Goal: Task Accomplishment & Management: Use online tool/utility

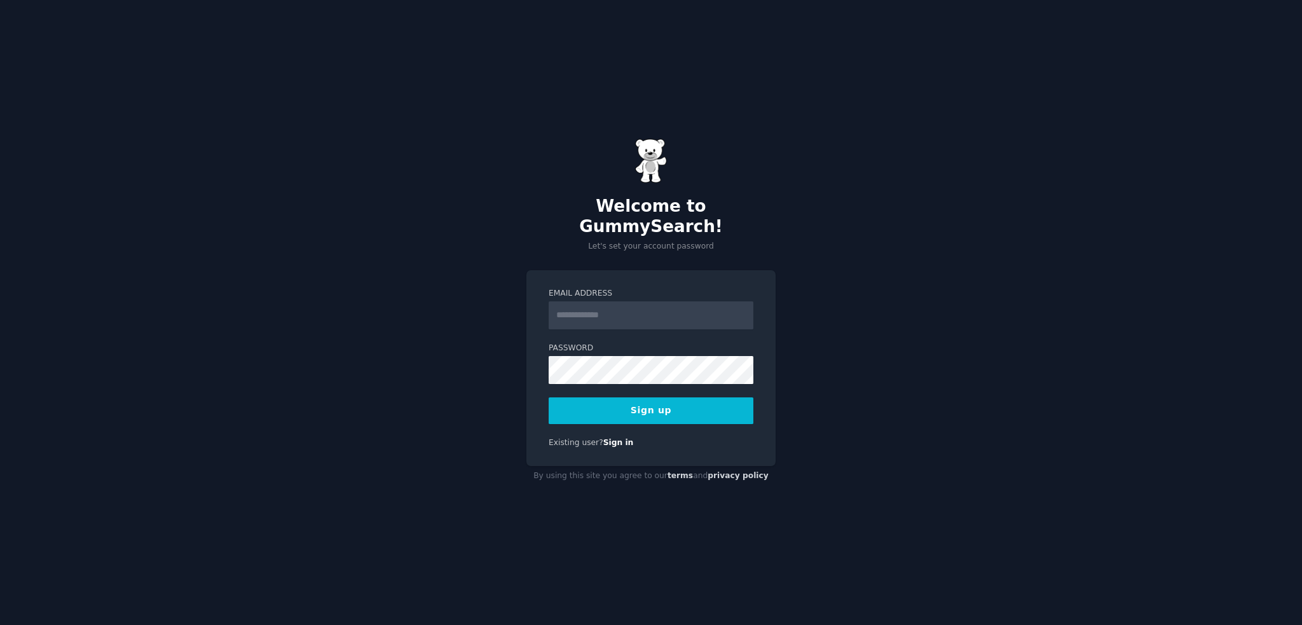
click at [572, 301] on input "Email Address" at bounding box center [651, 315] width 205 height 28
type input "**********"
click at [642, 399] on button "Sign up" at bounding box center [651, 410] width 205 height 27
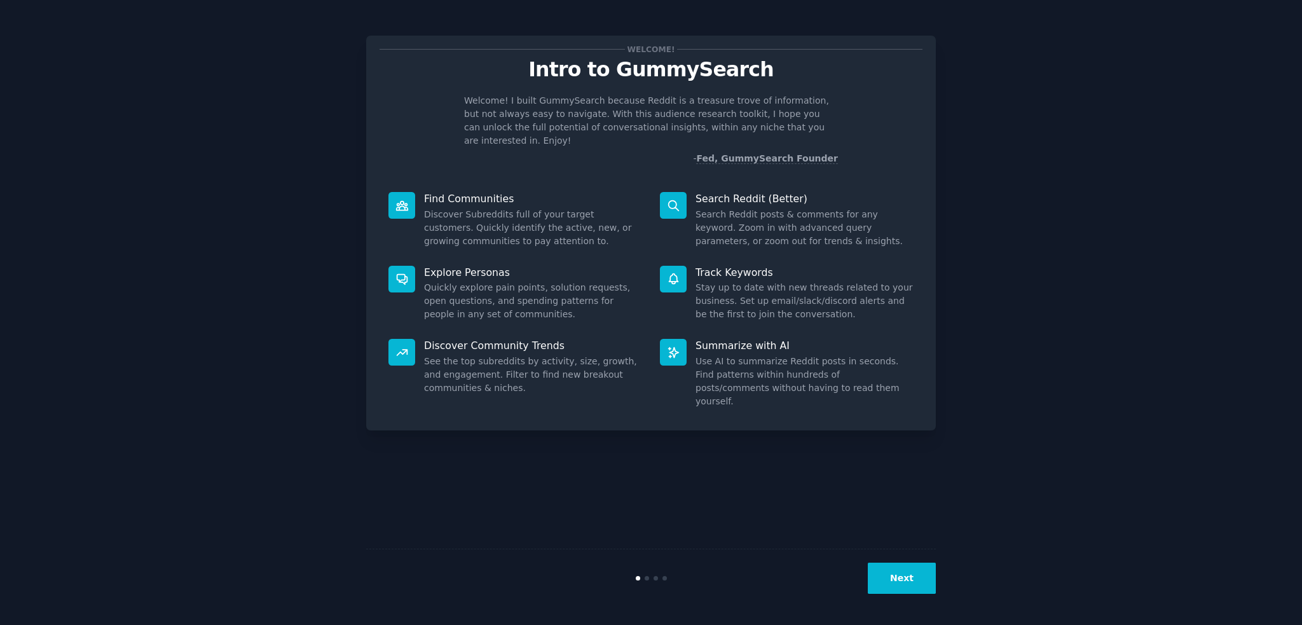
click at [900, 581] on button "Next" at bounding box center [902, 578] width 68 height 31
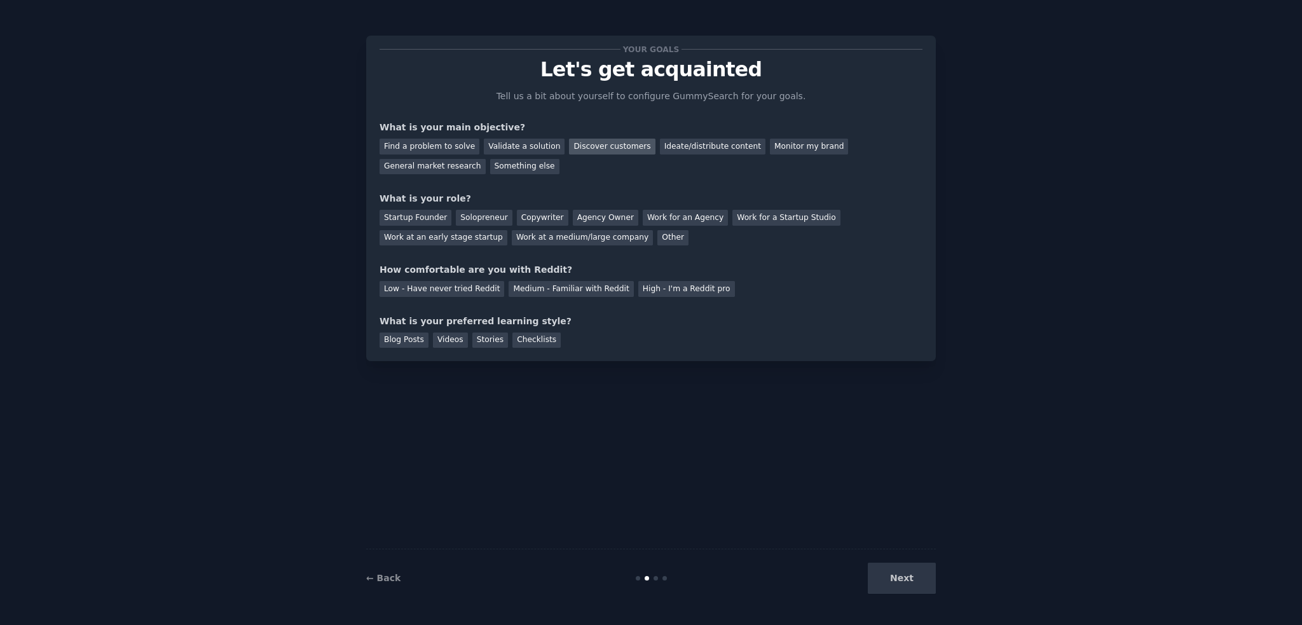
click at [573, 151] on div "Discover customers" at bounding box center [612, 147] width 86 height 16
click at [486, 159] on div "General market research" at bounding box center [433, 167] width 106 height 16
click at [507, 230] on div "Work at an early stage startup" at bounding box center [444, 238] width 128 height 16
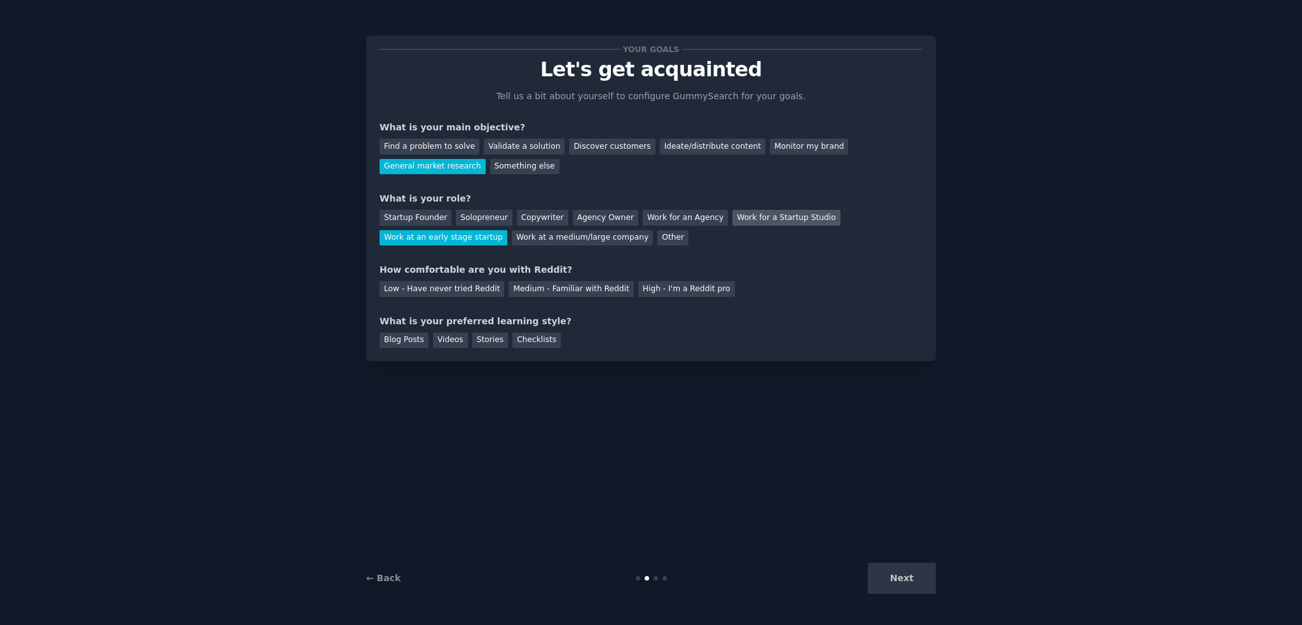
click at [745, 217] on div "Work for a Startup Studio" at bounding box center [786, 218] width 107 height 16
click at [525, 289] on div "Medium - Familiar with Reddit" at bounding box center [571, 289] width 125 height 16
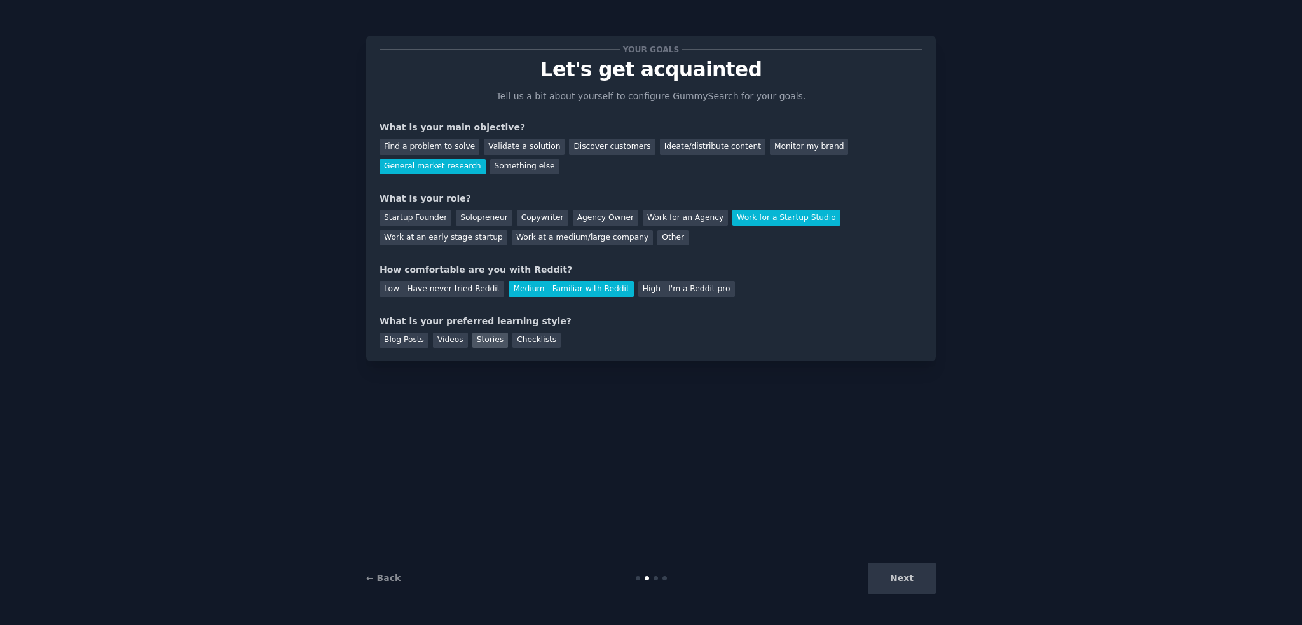
click at [481, 341] on div "Stories" at bounding box center [490, 341] width 36 height 16
click at [525, 338] on div "Checklists" at bounding box center [537, 341] width 48 height 16
click at [896, 581] on button "Next" at bounding box center [902, 578] width 68 height 31
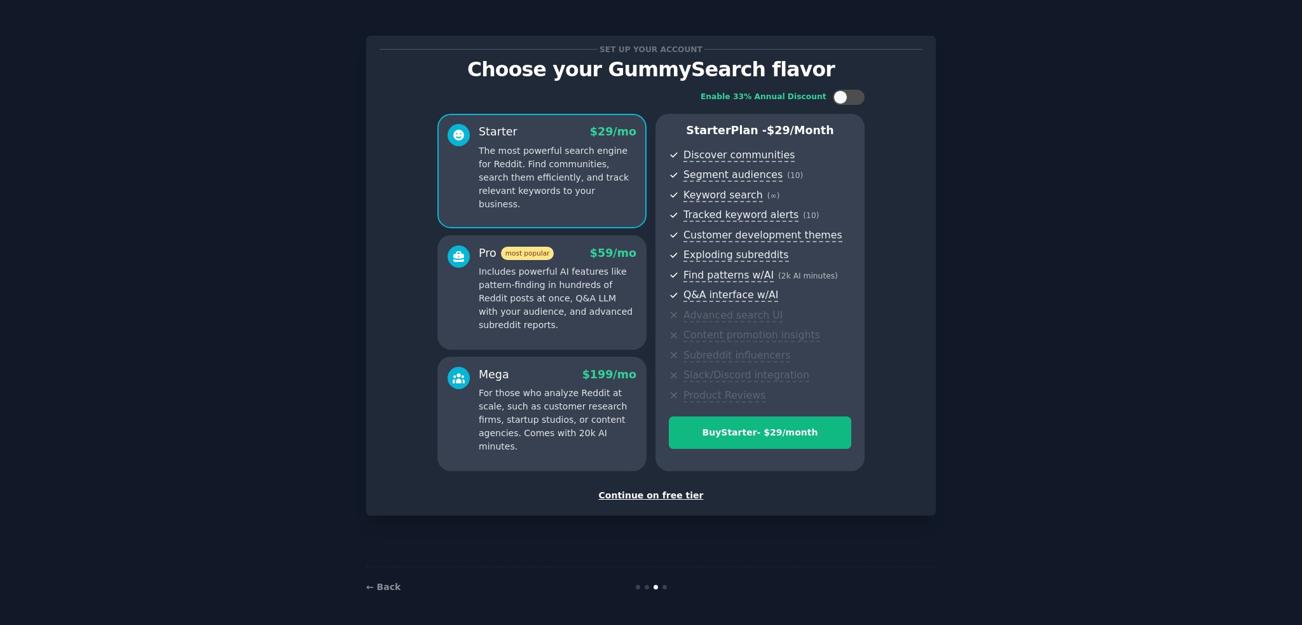
click at [672, 498] on div "Continue on free tier" at bounding box center [651, 495] width 543 height 13
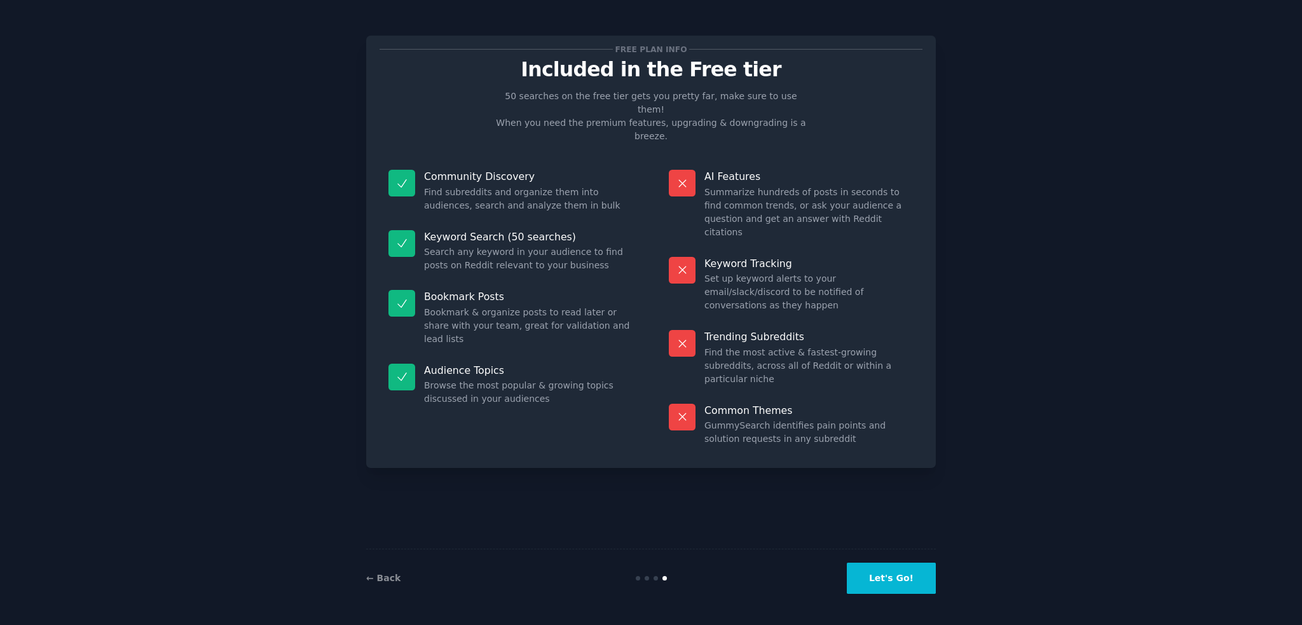
click at [872, 576] on button "Let's Go!" at bounding box center [891, 578] width 89 height 31
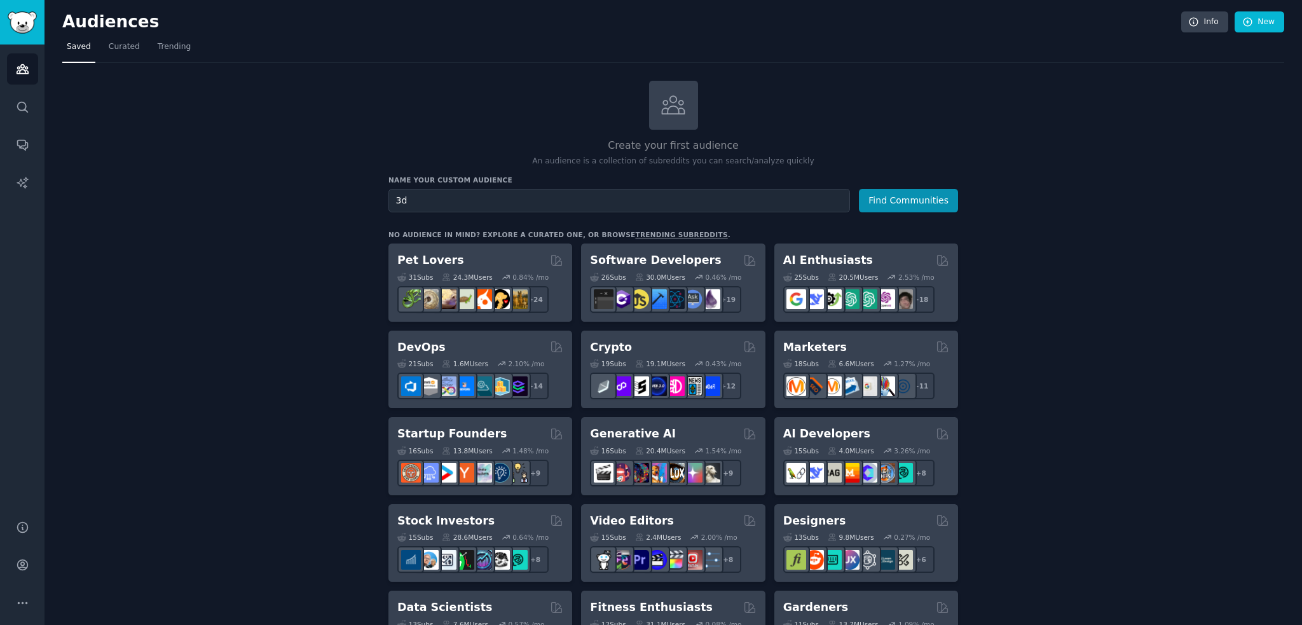
type input "3"
type input "P"
type input "A"
type input "Online tech buyers"
click at [914, 203] on button "Find Communities" at bounding box center [908, 201] width 99 height 24
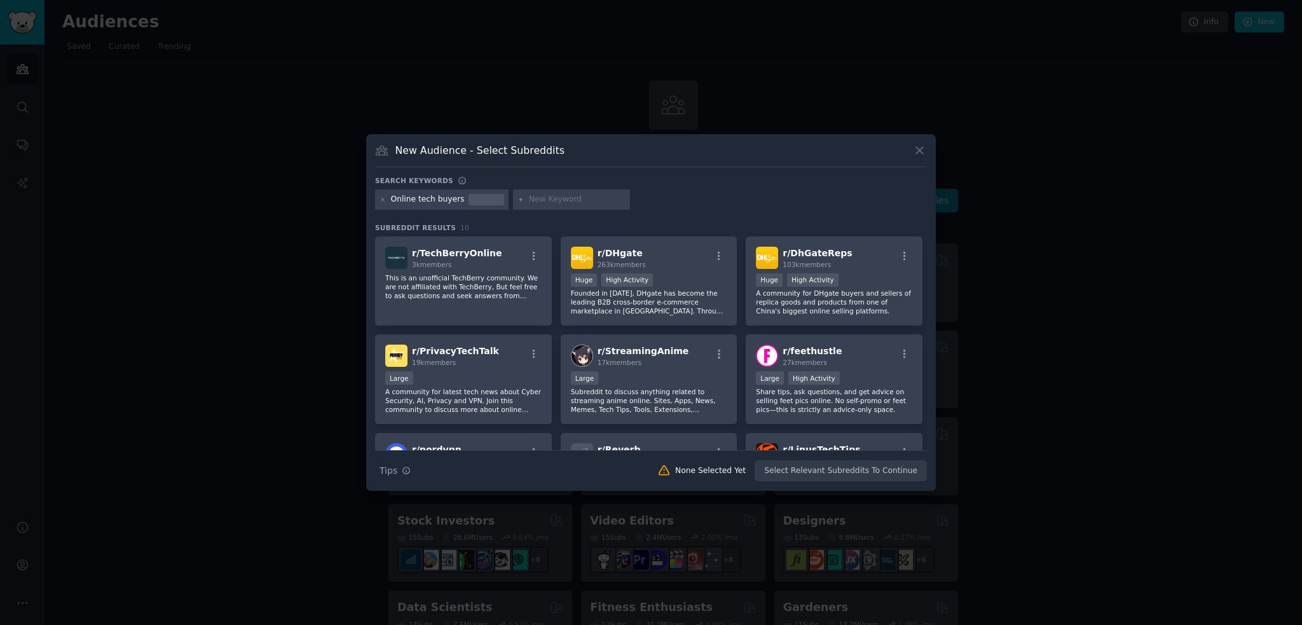
click at [553, 198] on input "text" at bounding box center [577, 199] width 97 height 11
type input "3D"
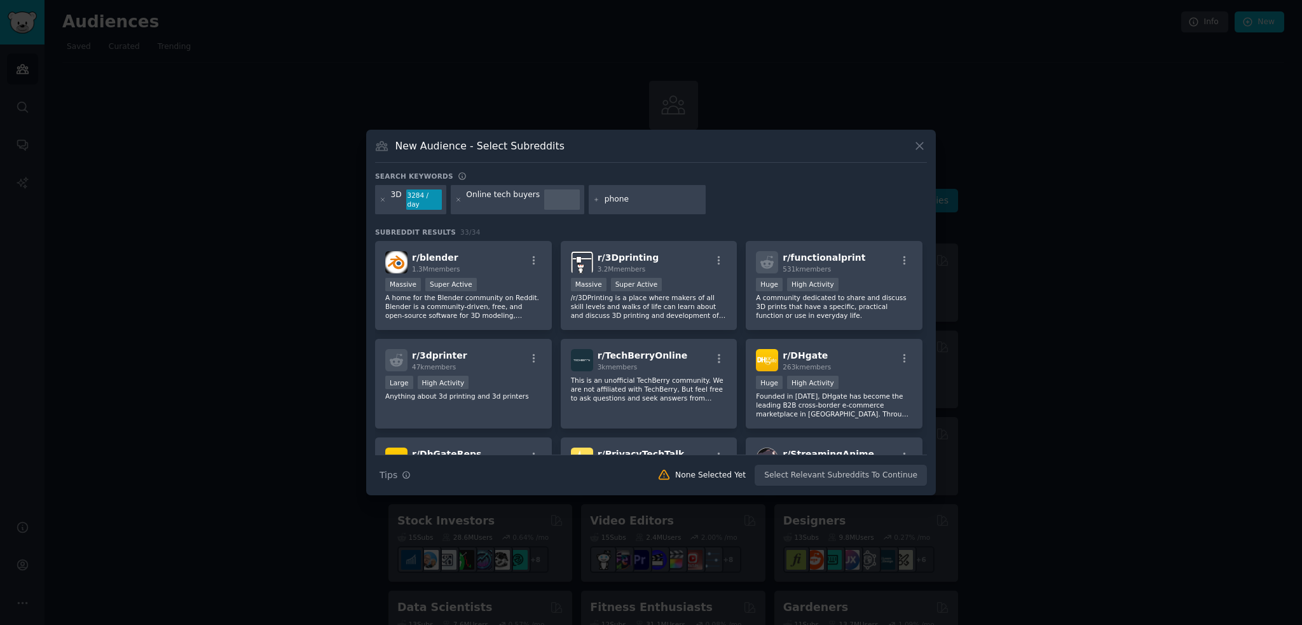
type input "phones"
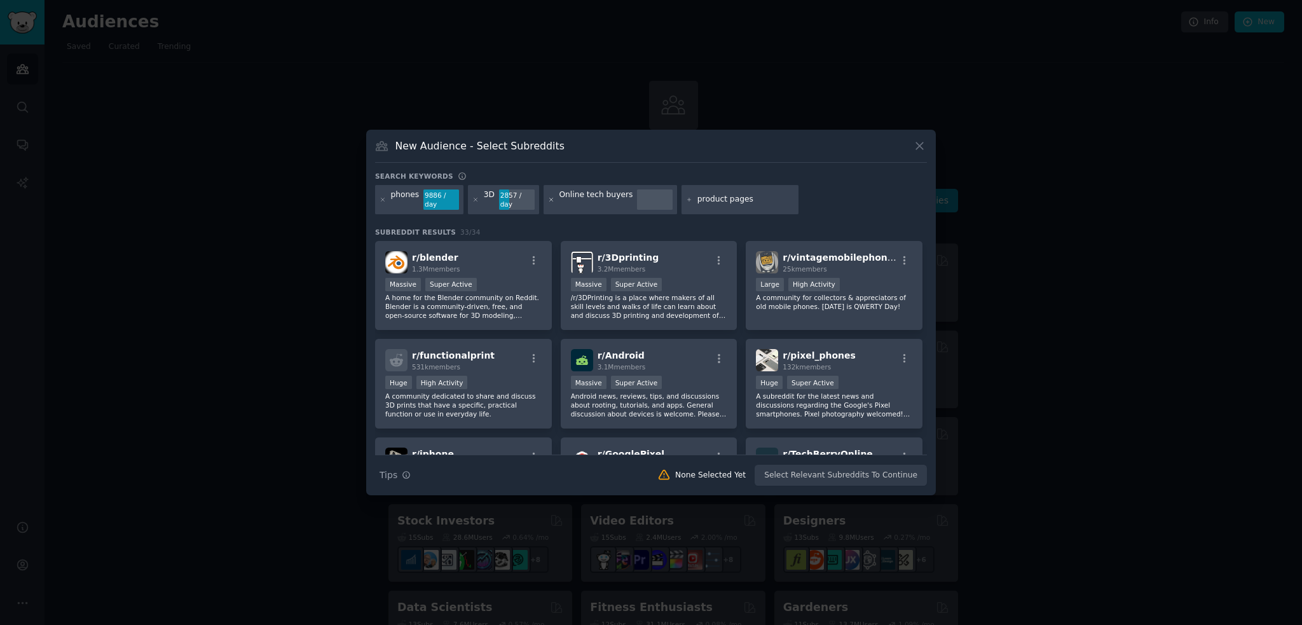
type input "product pages"
click at [548, 197] on icon at bounding box center [551, 199] width 7 height 7
click at [603, 200] on input "product pages" at bounding box center [607, 199] width 97 height 11
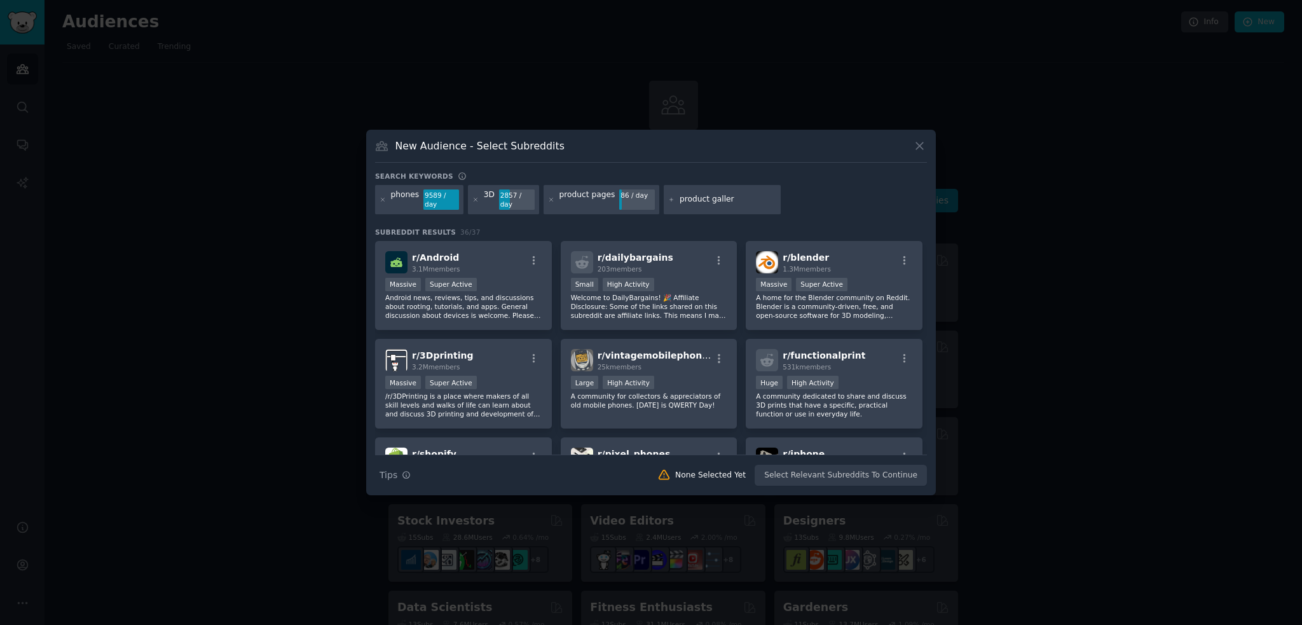
type input "product gallery"
type input "telcos"
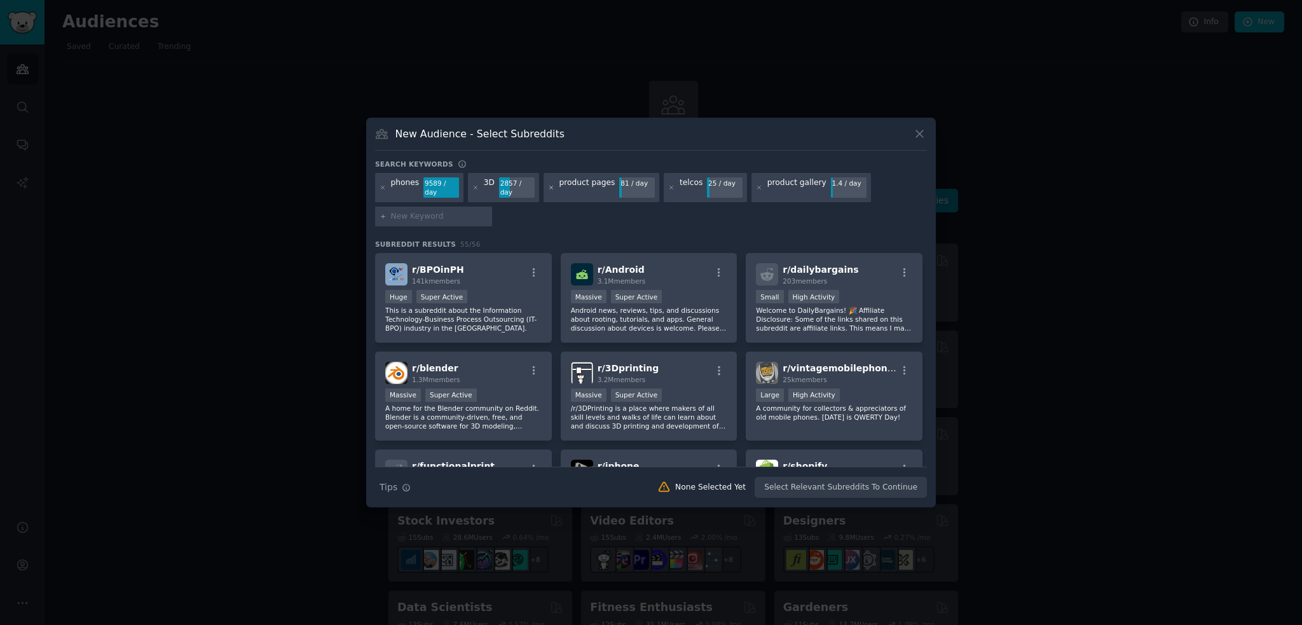
click at [548, 186] on icon at bounding box center [551, 187] width 7 height 7
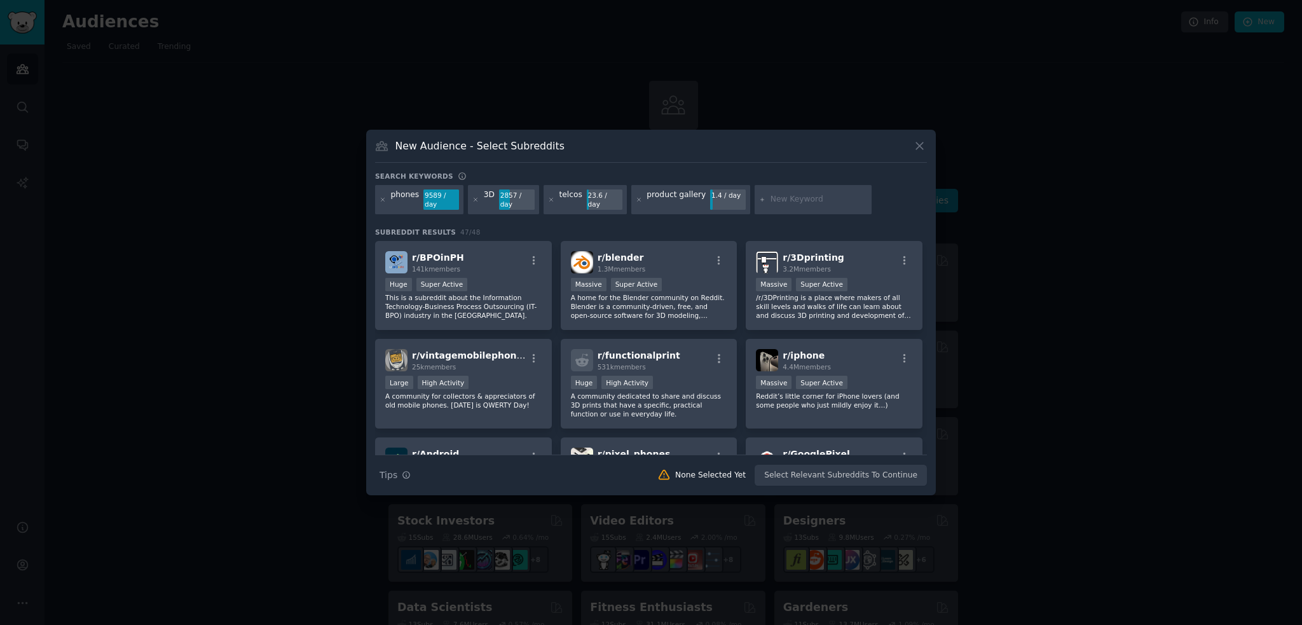
click at [789, 203] on input "text" at bounding box center [819, 199] width 97 height 11
type input "p"
click at [397, 200] on div "phones" at bounding box center [405, 199] width 29 height 20
click at [383, 198] on icon at bounding box center [383, 199] width 7 height 7
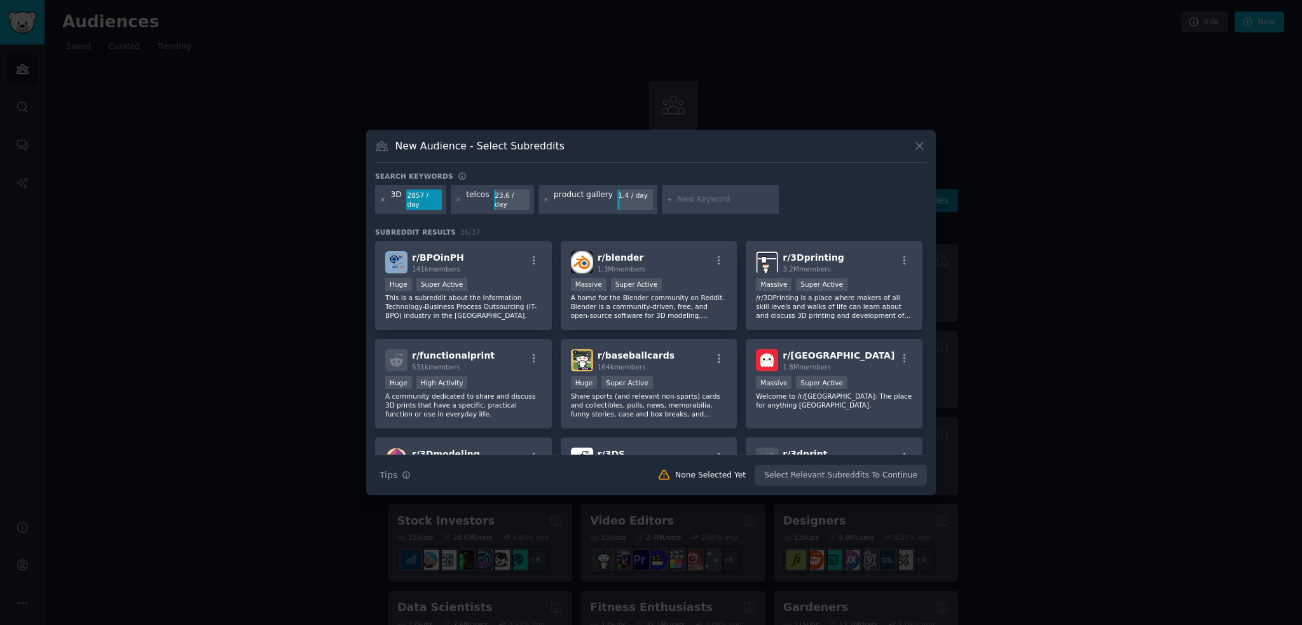
click at [380, 198] on icon at bounding box center [383, 199] width 7 height 7
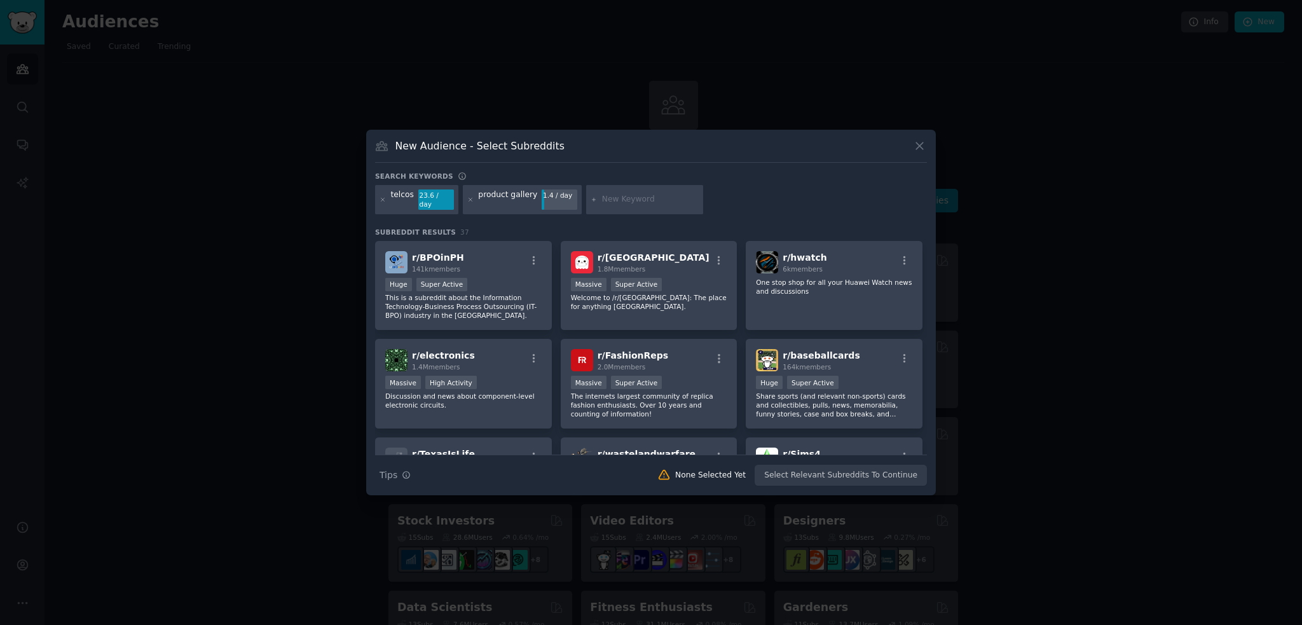
click at [602, 202] on input "text" at bounding box center [650, 199] width 97 height 11
type input "marketing materials"
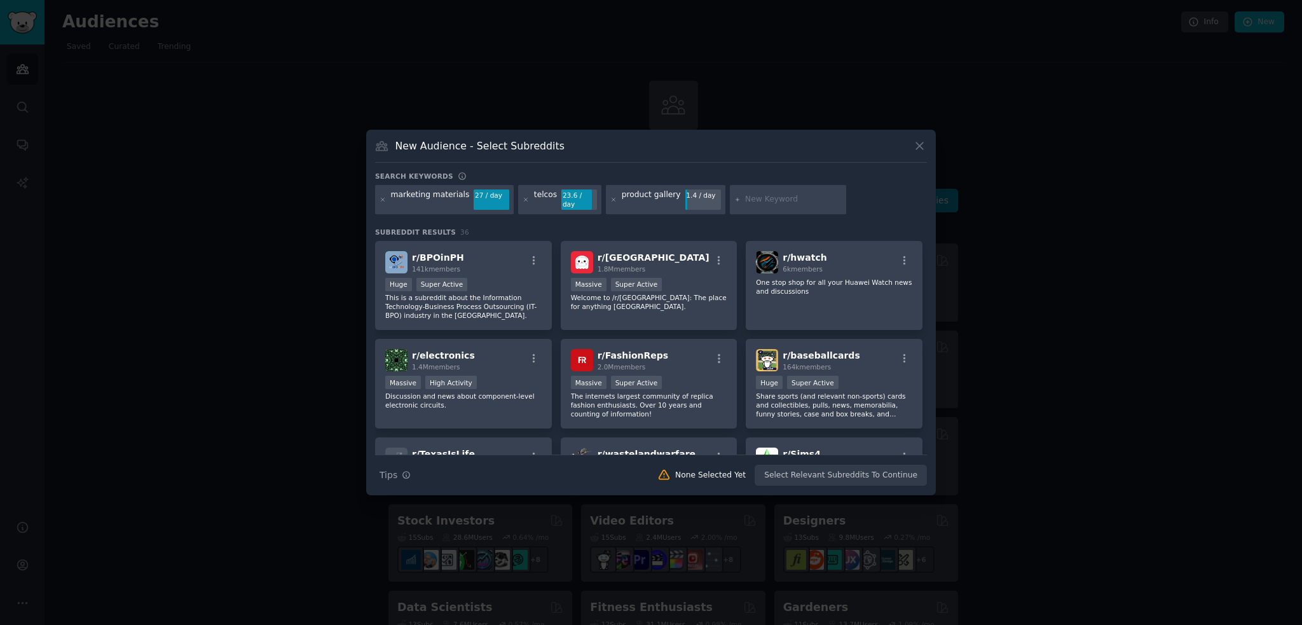
type input "3"
type input "i"
type input "Apple"
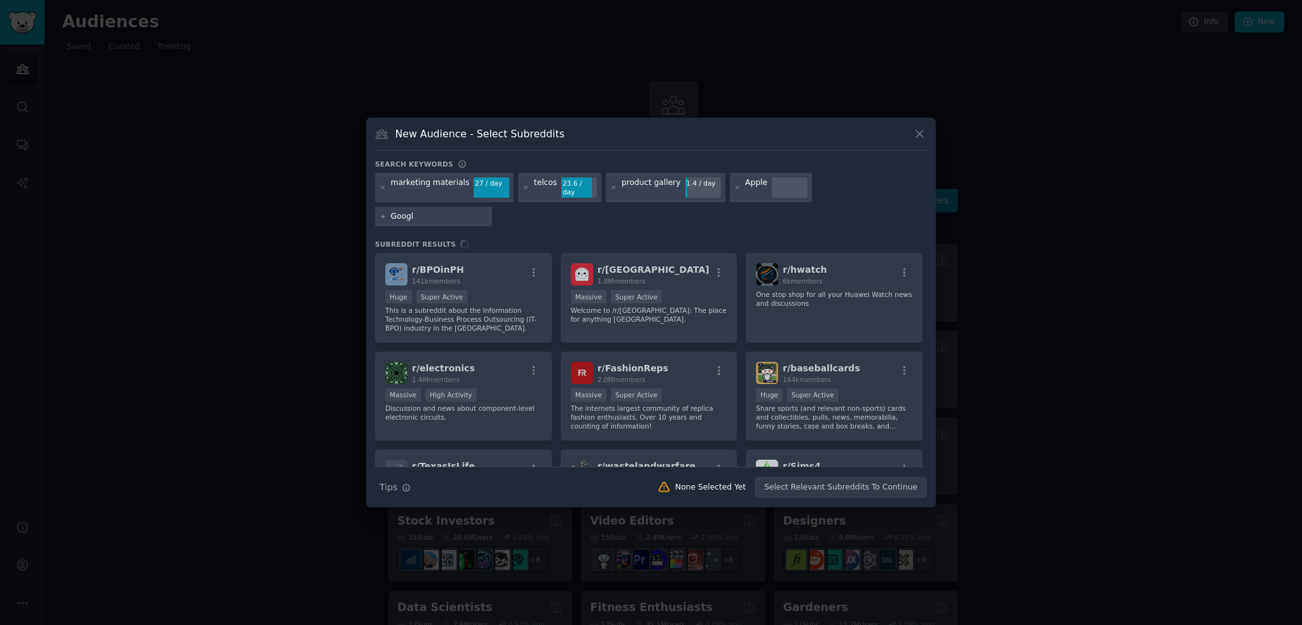
type input "Google"
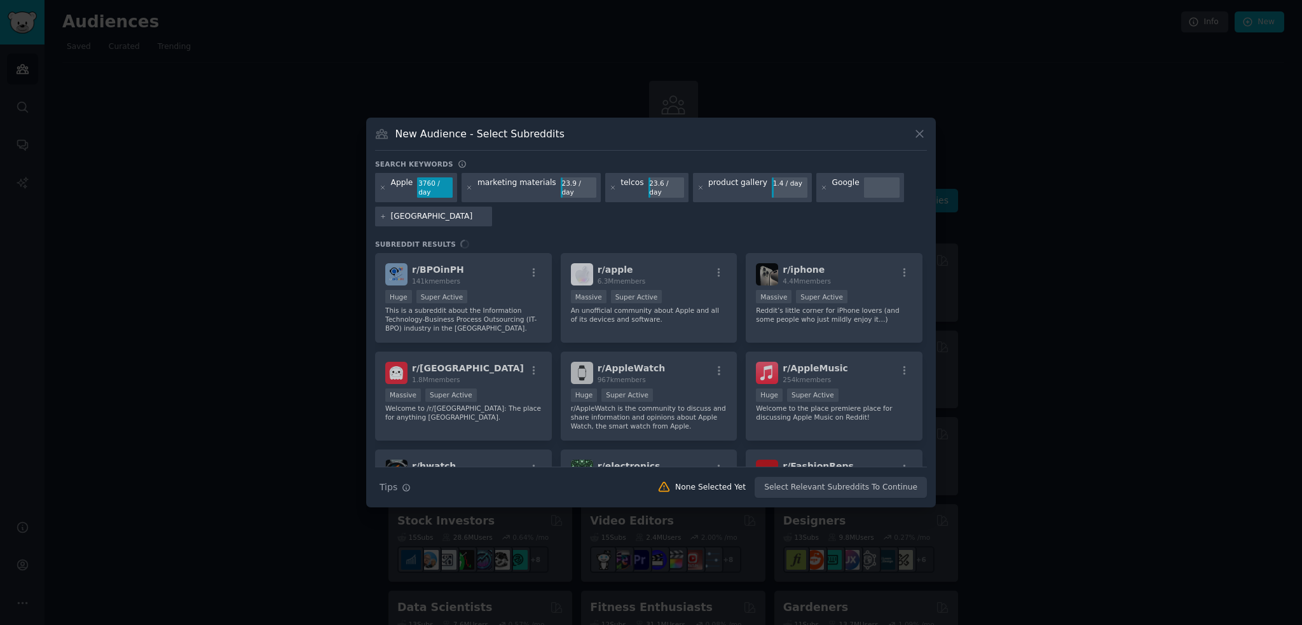
type input "Samsung"
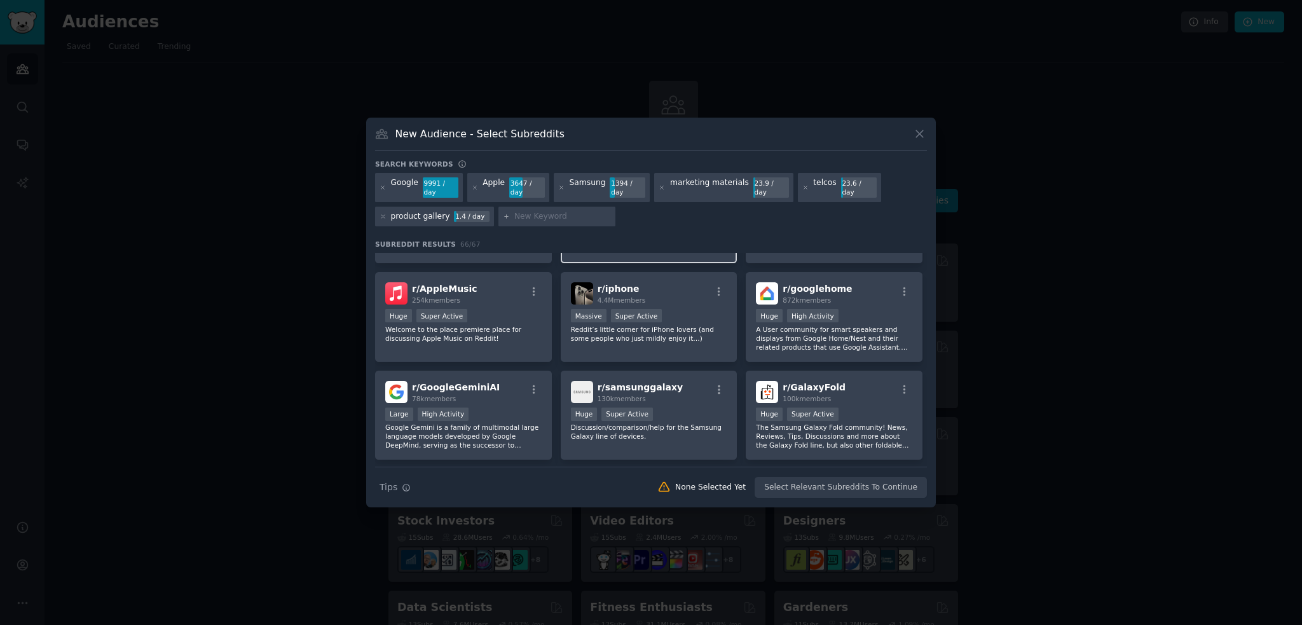
scroll to position [191, 0]
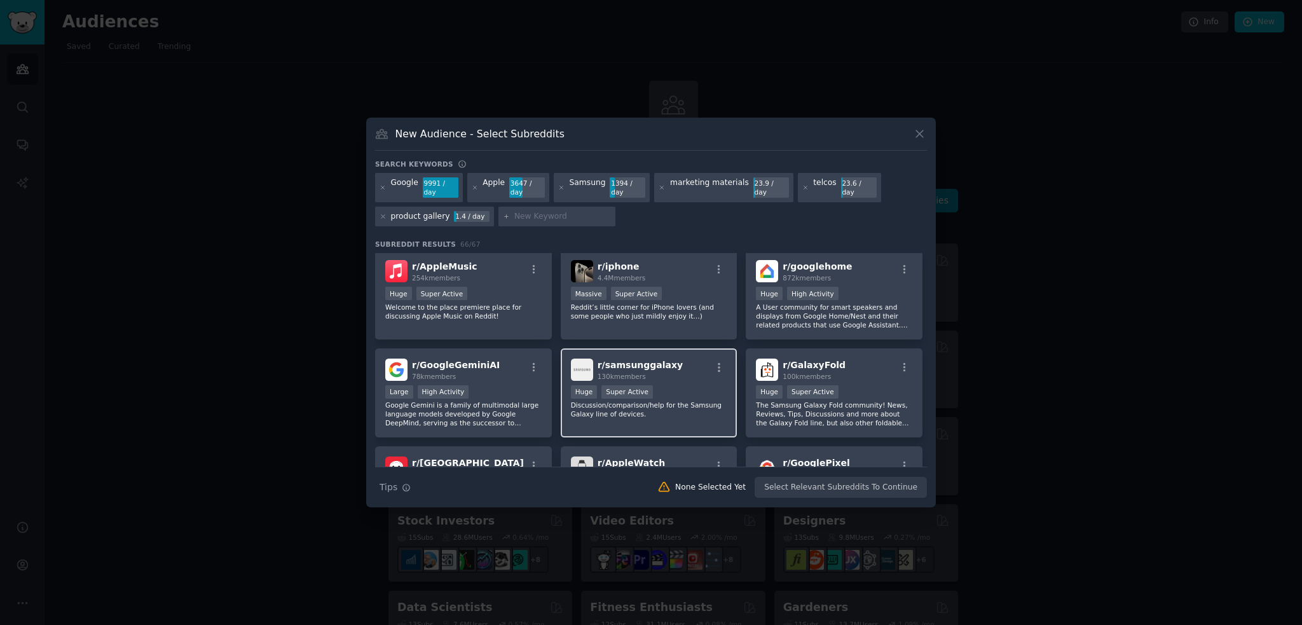
click at [688, 408] on p "Discussion/comparison/help for the Samsung Galaxy line of devices." at bounding box center [649, 410] width 156 height 18
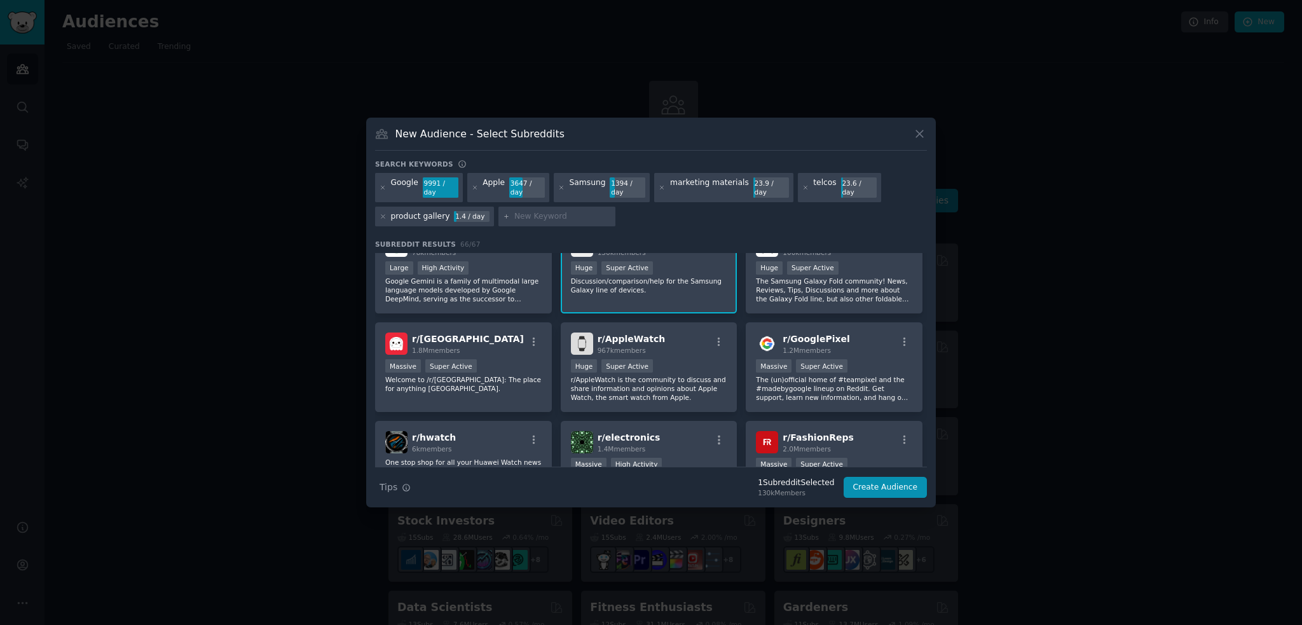
scroll to position [318, 0]
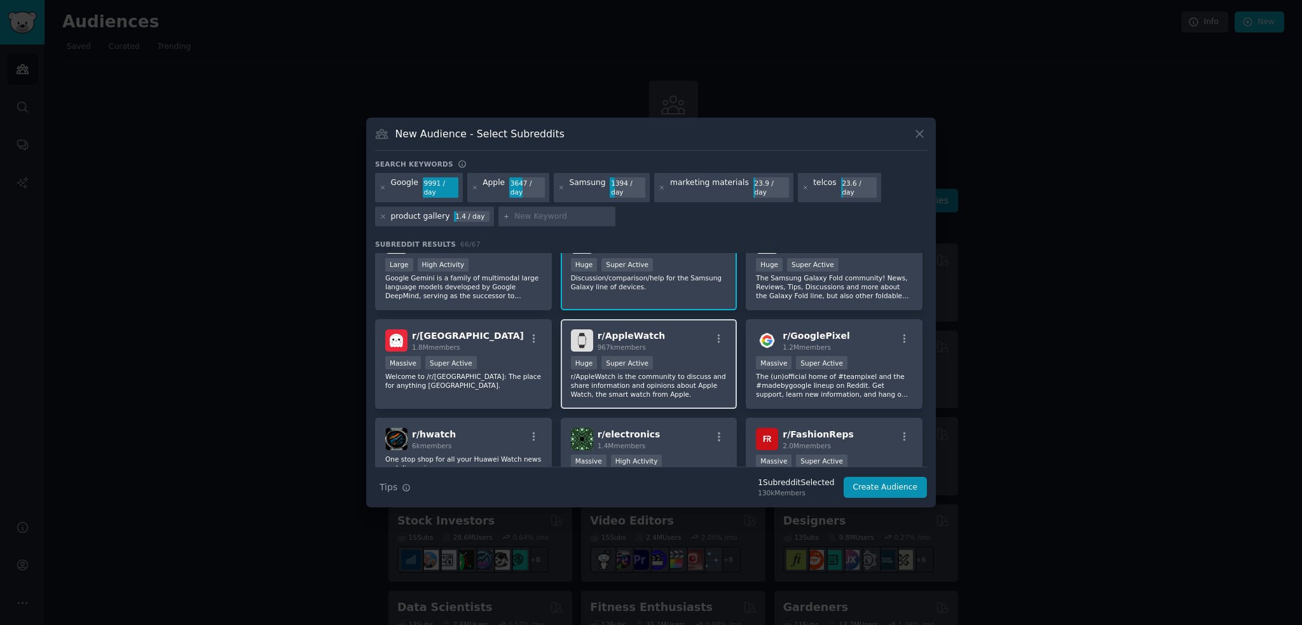
click at [693, 385] on p "r/AppleWatch is the community to discuss and share information and opinions abo…" at bounding box center [649, 385] width 156 height 27
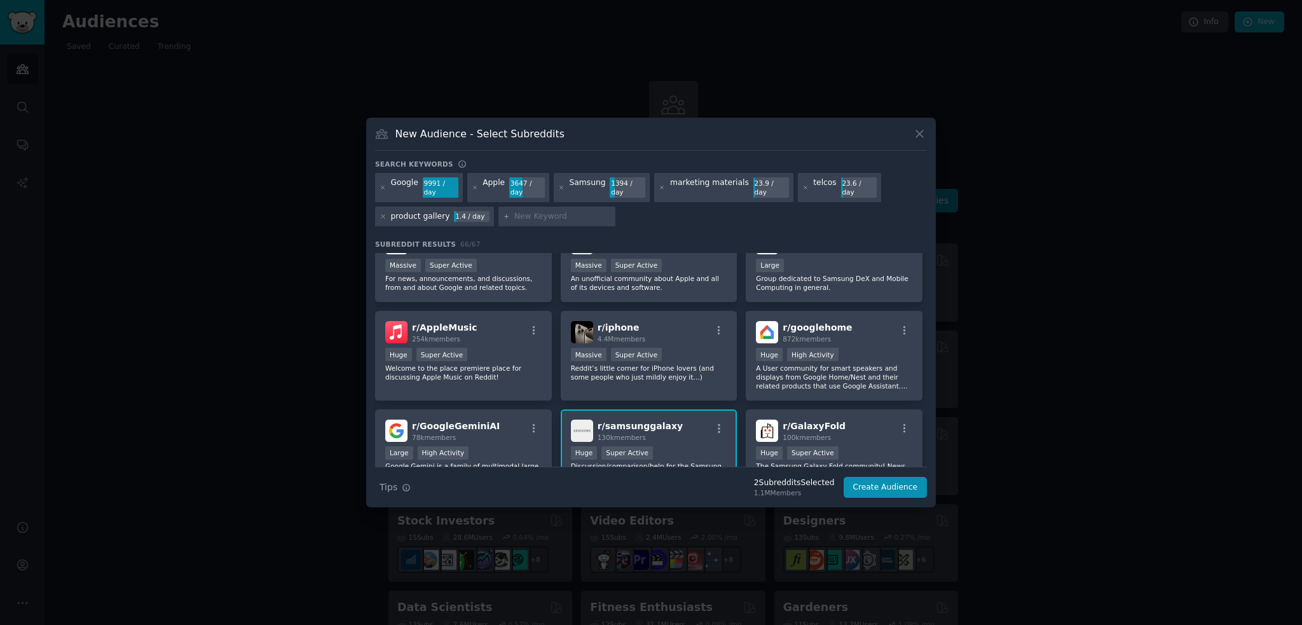
scroll to position [127, 0]
click at [529, 212] on input "text" at bounding box center [562, 216] width 97 height 11
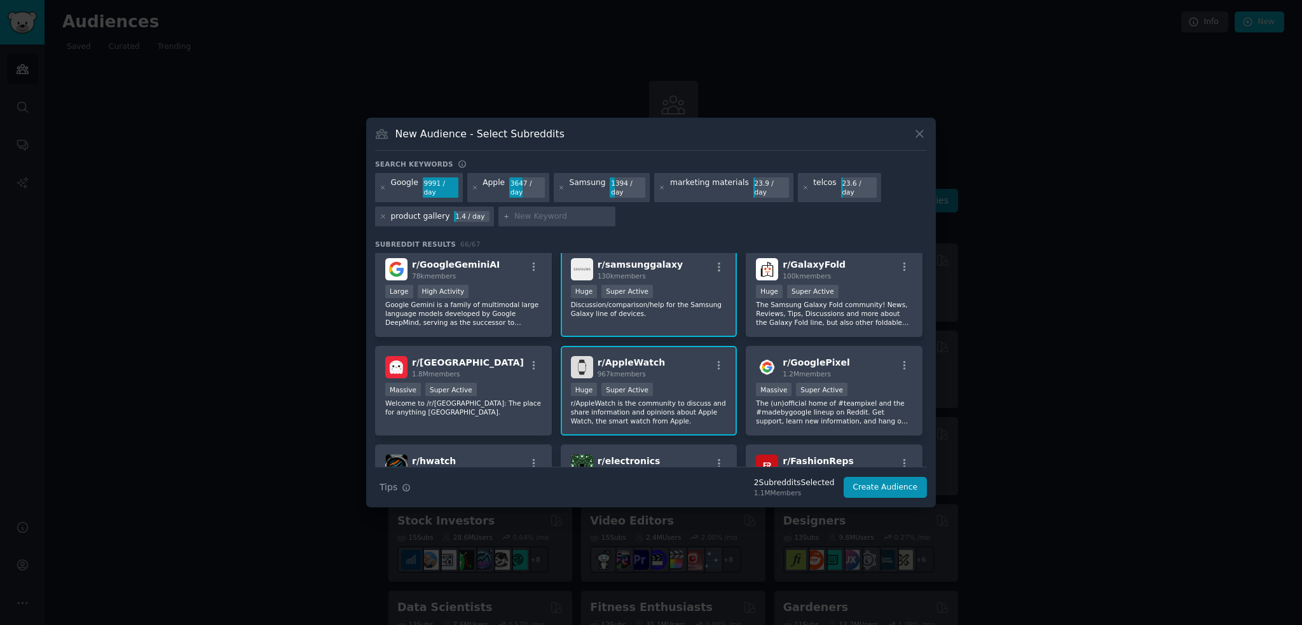
scroll to position [318, 0]
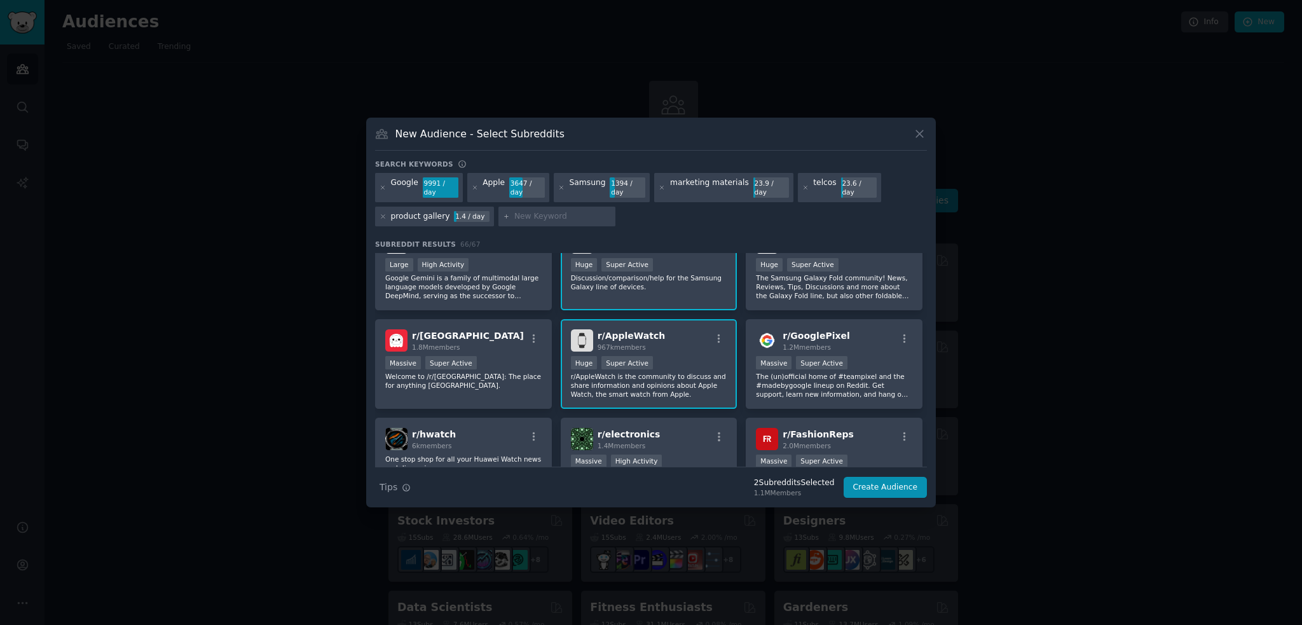
type input "e"
type input "device comparison"
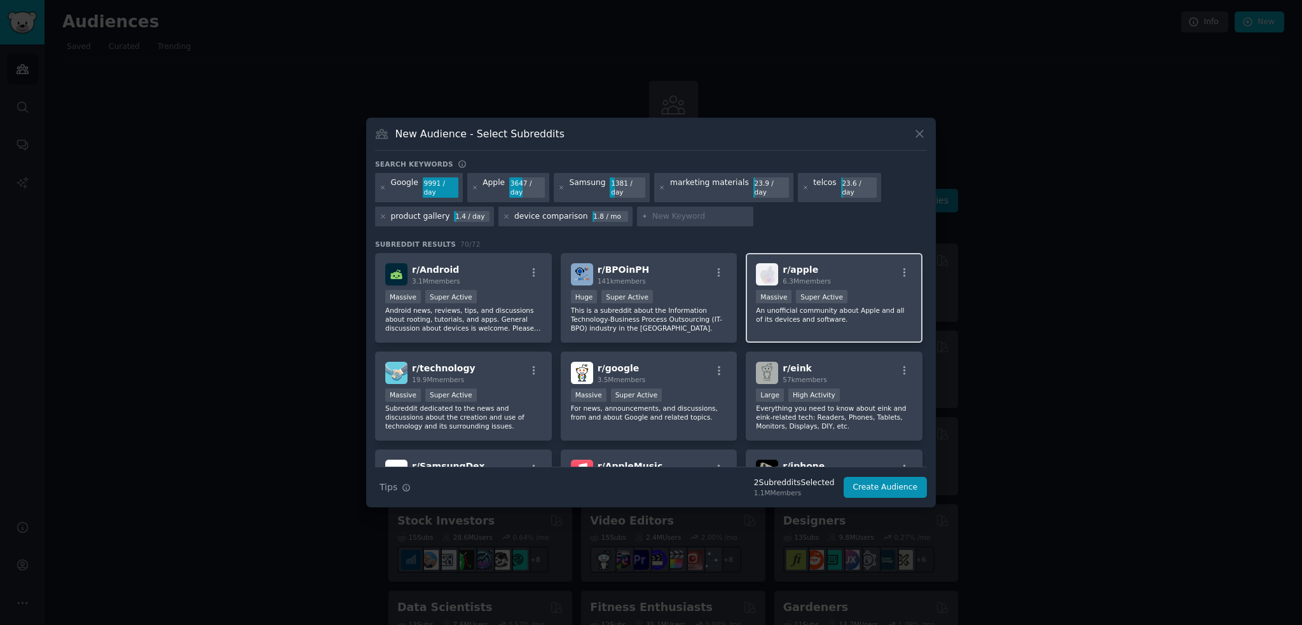
click at [819, 317] on p "An unofficial community about Apple and all of its devices and software." at bounding box center [834, 315] width 156 height 18
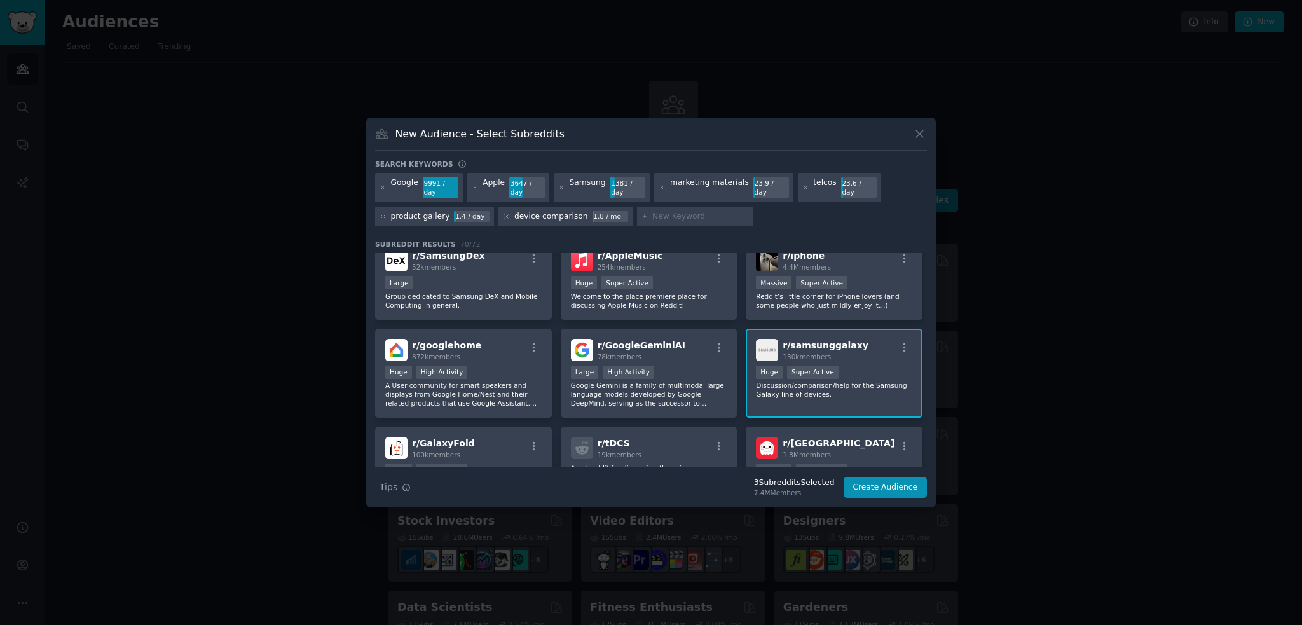
scroll to position [191, 0]
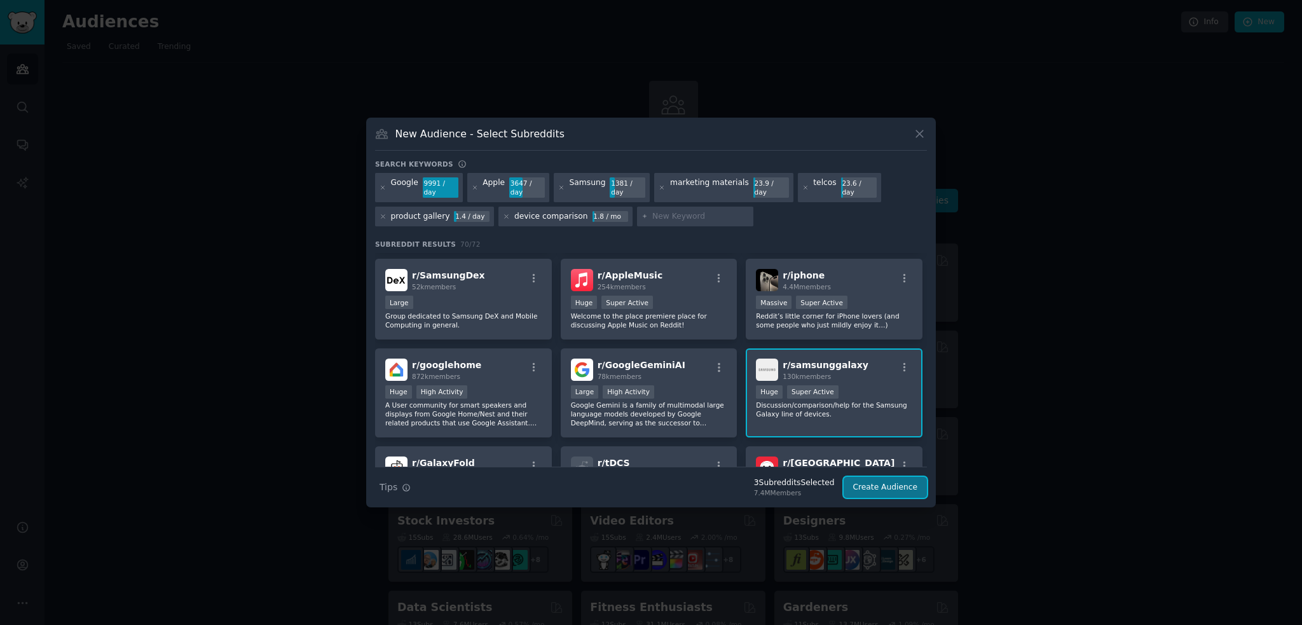
click at [874, 485] on button "Create Audience" at bounding box center [886, 488] width 84 height 22
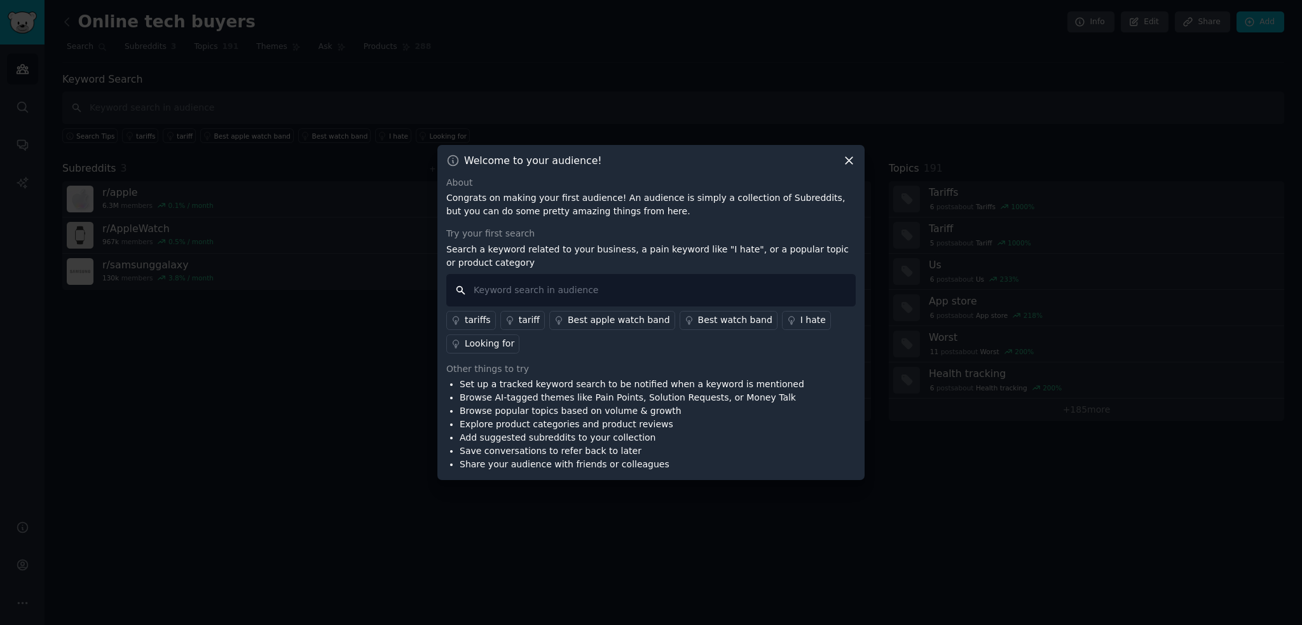
click at [532, 290] on input "text" at bounding box center [651, 290] width 410 height 32
type input "online shopping"
